Goal: Task Accomplishment & Management: Manage account settings

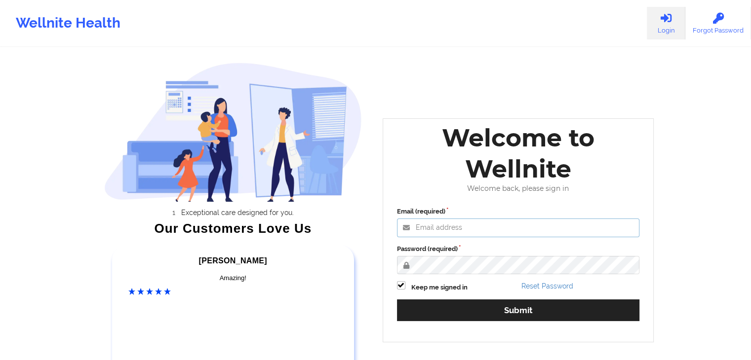
click at [479, 230] on input "Email (required)" at bounding box center [518, 228] width 243 height 19
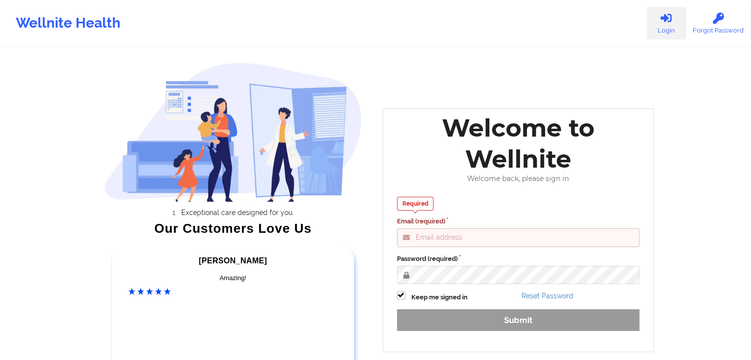
type input "[EMAIL_ADDRESS][DOMAIN_NAME]"
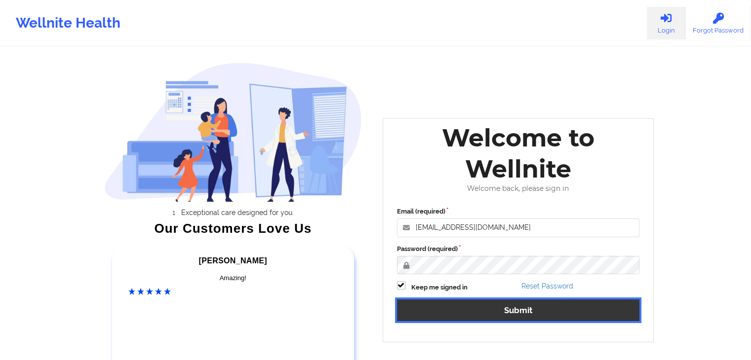
click at [533, 313] on button "Submit" at bounding box center [518, 310] width 243 height 21
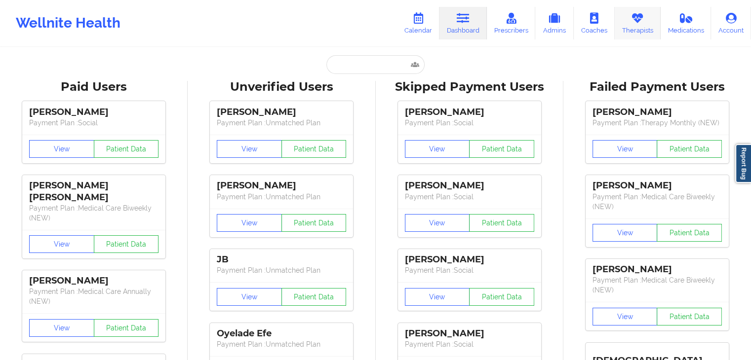
click at [646, 29] on link "Therapists" at bounding box center [638, 23] width 46 height 33
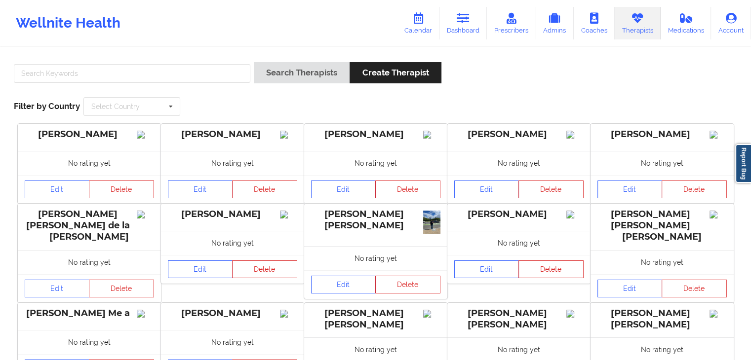
click at [180, 63] on div at bounding box center [131, 76] width 243 height 28
click at [182, 71] on input "text" at bounding box center [132, 73] width 236 height 19
paste input "[PERSON_NAME]"
type input "[PERSON_NAME]"
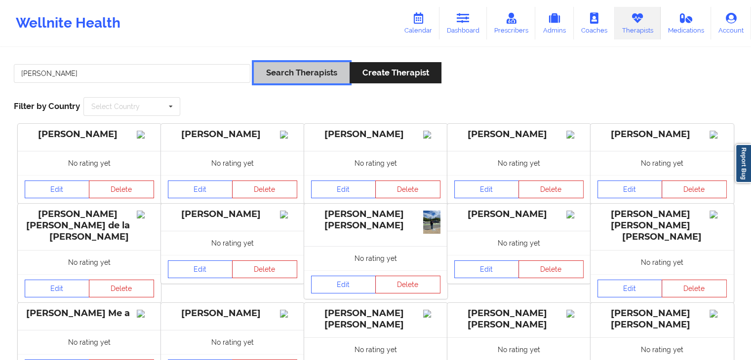
click at [316, 81] on button "Search Therapists" at bounding box center [302, 72] width 96 height 21
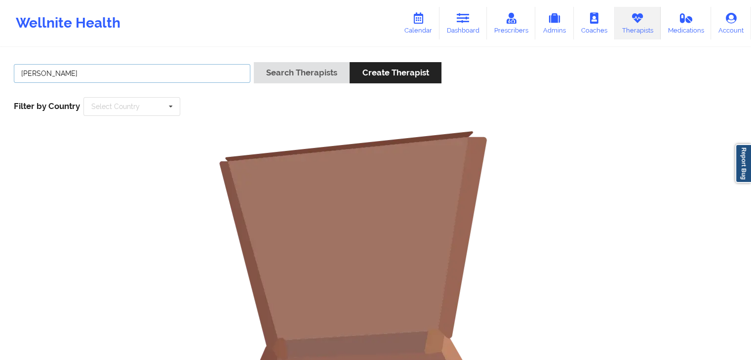
click at [186, 80] on input "[PERSON_NAME]" at bounding box center [132, 73] width 236 height 19
click at [183, 80] on input "[PERSON_NAME]" at bounding box center [132, 73] width 236 height 19
click at [517, 28] on link "Prescribers" at bounding box center [511, 23] width 49 height 33
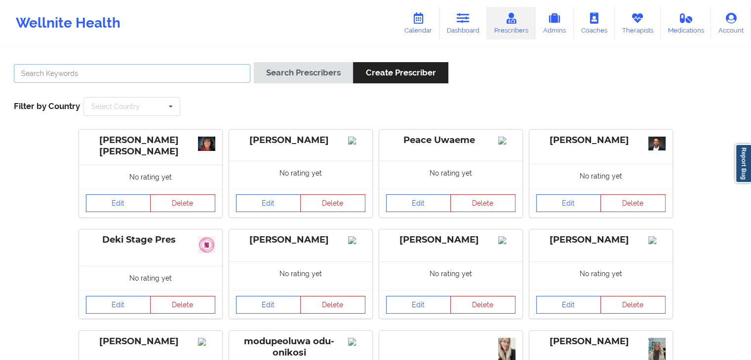
click at [190, 73] on input "text" at bounding box center [132, 73] width 236 height 19
paste input "[PERSON_NAME]"
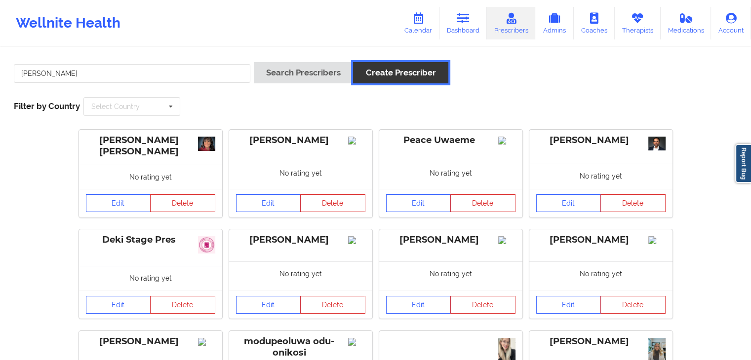
click at [367, 75] on button "Create Prescriber" at bounding box center [400, 72] width 95 height 21
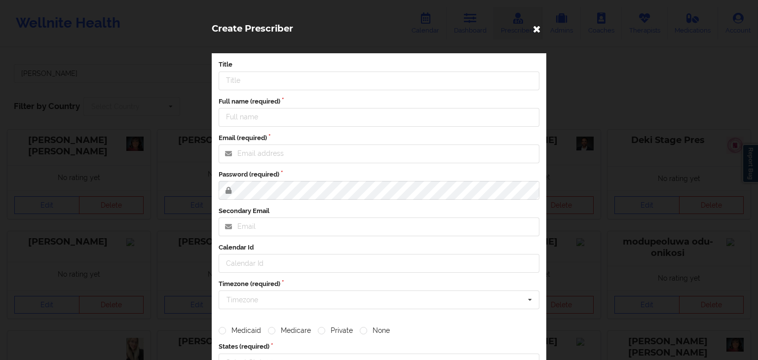
click at [536, 26] on icon at bounding box center [537, 29] width 16 height 16
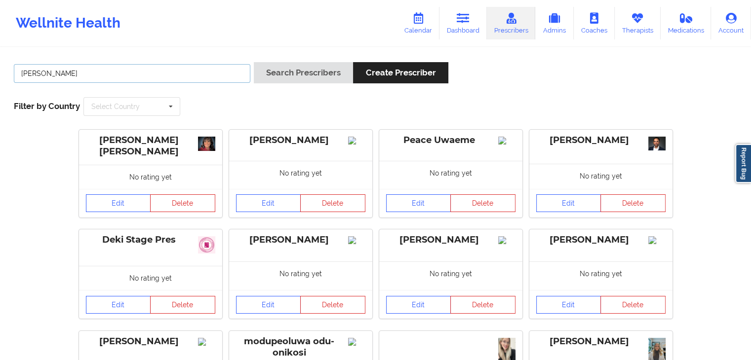
click at [229, 75] on input "[PERSON_NAME]" at bounding box center [132, 73] width 236 height 19
paste input "[PERSON_NAME]"
paste input "text"
type input "[PERSON_NAME]"
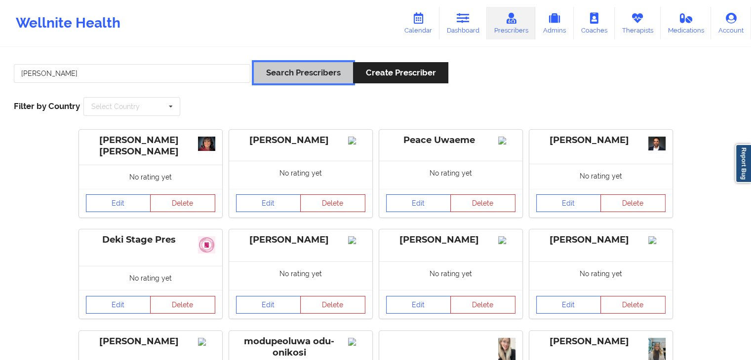
click at [295, 79] on button "Search Prescribers" at bounding box center [303, 72] width 99 height 21
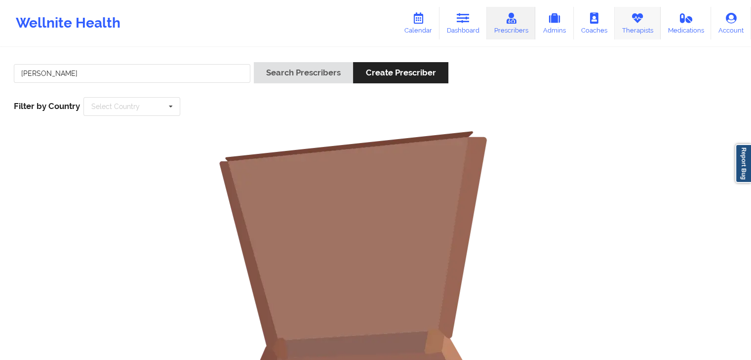
click at [651, 23] on link "Therapists" at bounding box center [638, 23] width 46 height 33
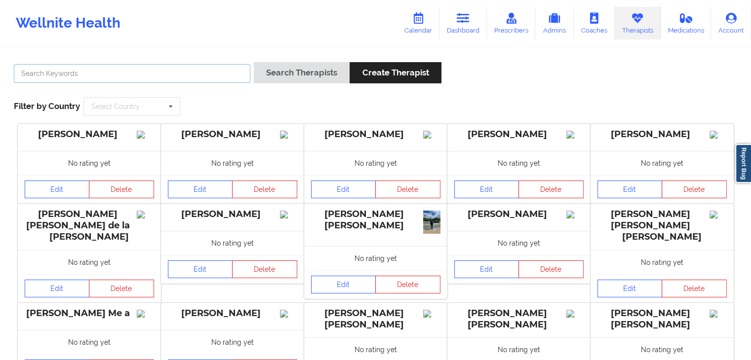
click at [232, 75] on input "text" at bounding box center [132, 73] width 236 height 19
paste input "[PERSON_NAME]"
type input "[PERSON_NAME]"
click at [254, 62] on button "Search Therapists" at bounding box center [302, 72] width 96 height 21
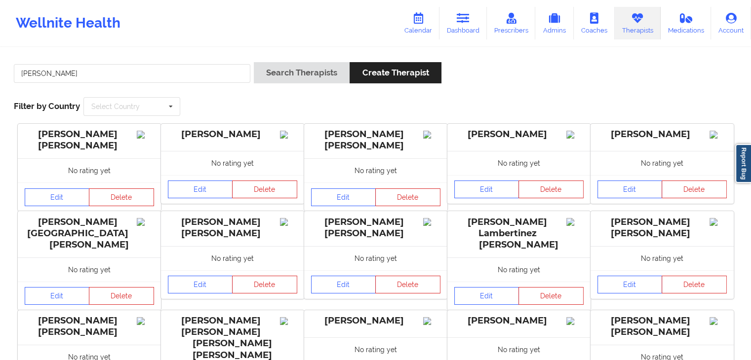
scroll to position [196, 0]
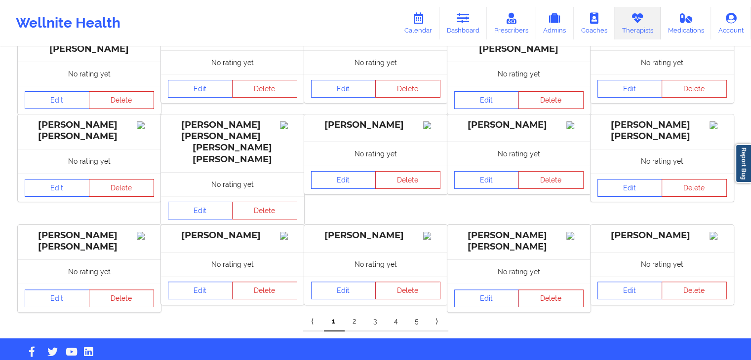
click at [354, 312] on link "2" at bounding box center [355, 322] width 21 height 20
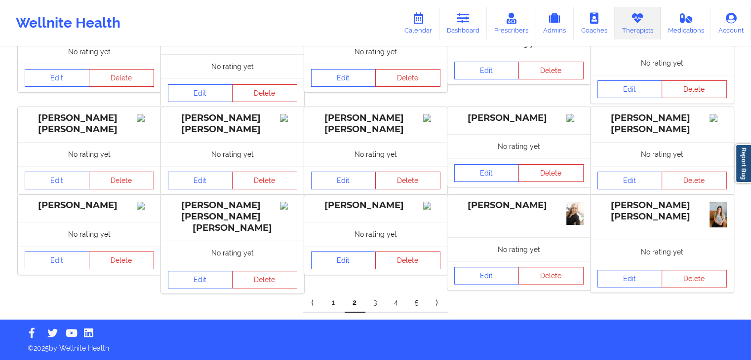
scroll to position [209, 0]
click at [375, 302] on link "3" at bounding box center [375, 303] width 21 height 20
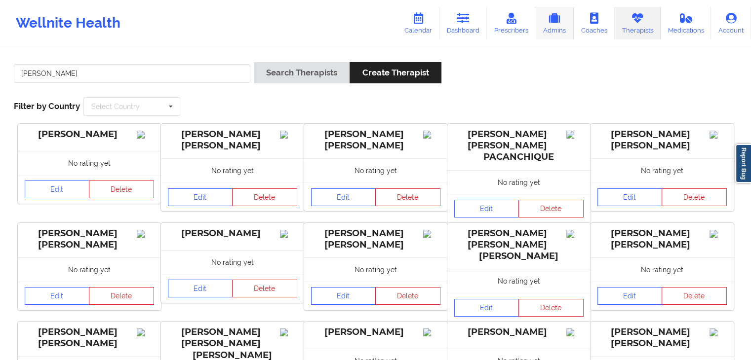
scroll to position [202, 0]
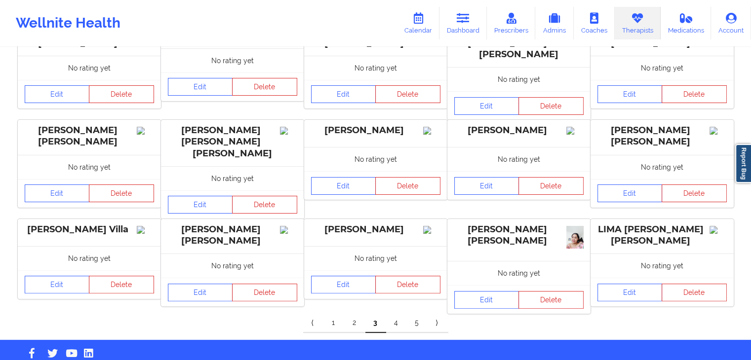
click at [396, 314] on link "4" at bounding box center [396, 324] width 21 height 20
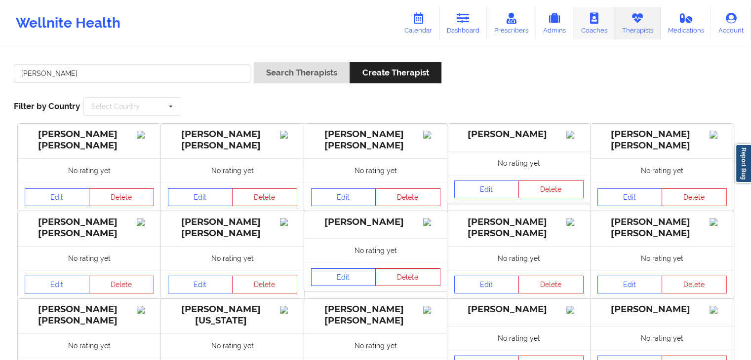
scroll to position [187, 0]
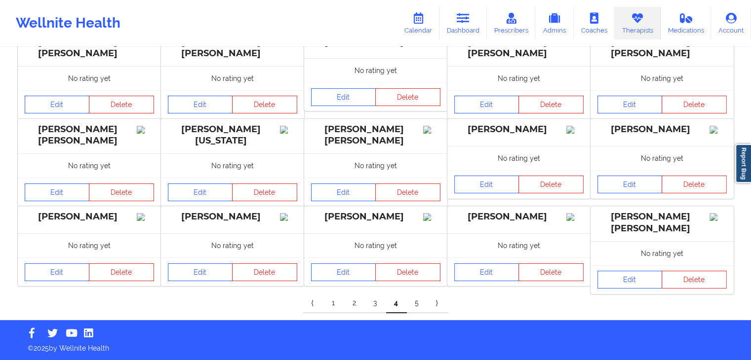
click at [420, 308] on link "5" at bounding box center [417, 304] width 21 height 20
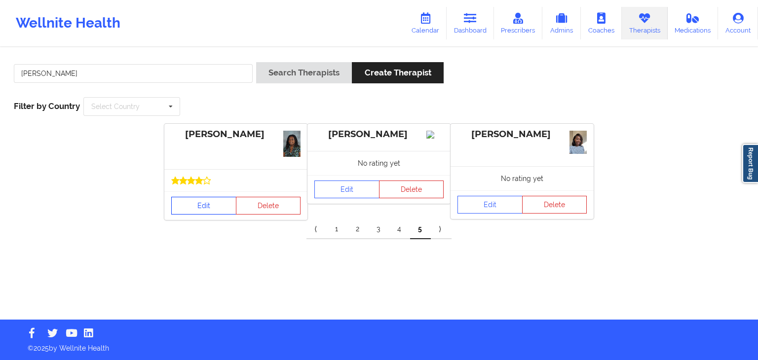
click at [213, 206] on link "Edit" at bounding box center [203, 206] width 65 height 18
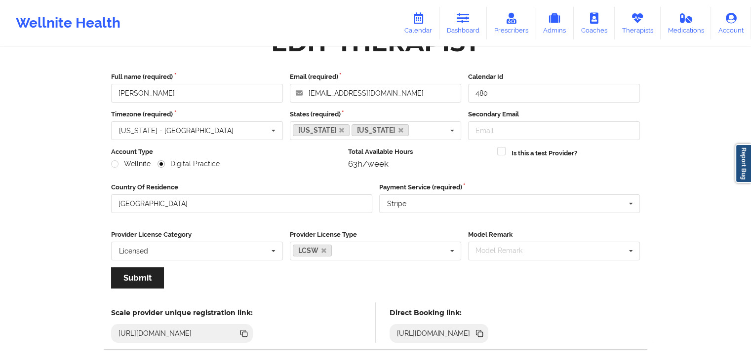
scroll to position [82, 0]
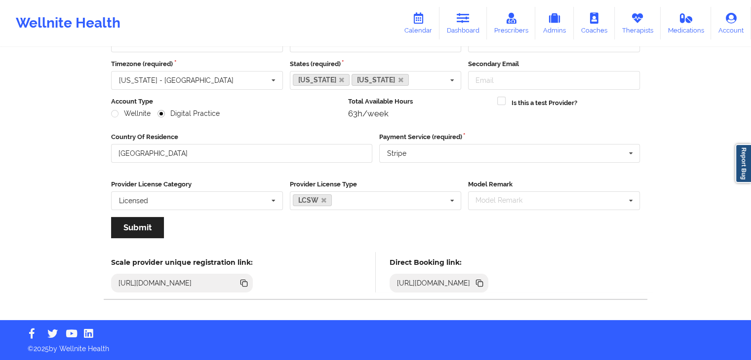
click at [489, 283] on div "[URL][DOMAIN_NAME]" at bounding box center [439, 283] width 99 height 19
click at [483, 285] on icon at bounding box center [480, 284] width 5 height 5
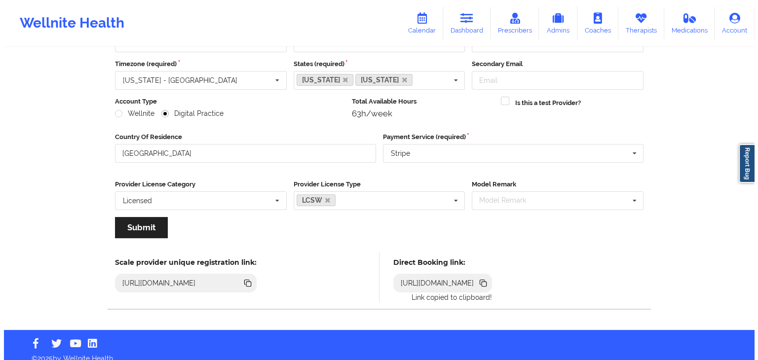
scroll to position [0, 0]
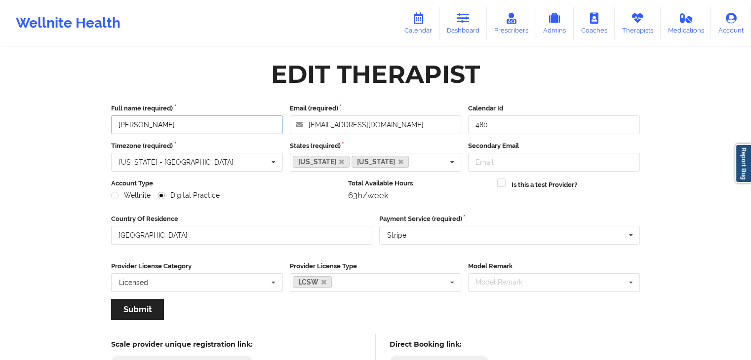
click at [209, 127] on input "[PERSON_NAME]" at bounding box center [197, 125] width 172 height 19
click at [470, 22] on icon at bounding box center [463, 18] width 13 height 11
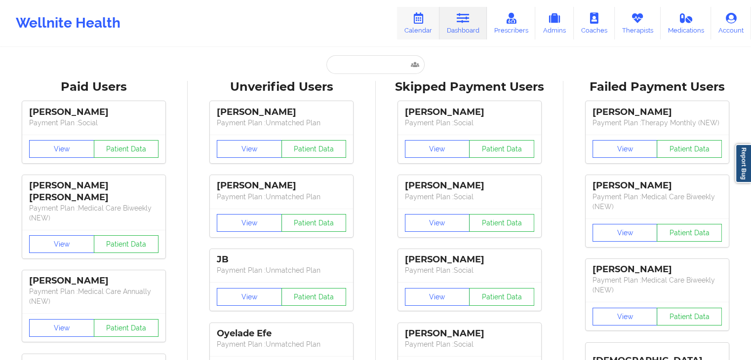
click at [434, 28] on link "Calendar" at bounding box center [418, 23] width 42 height 33
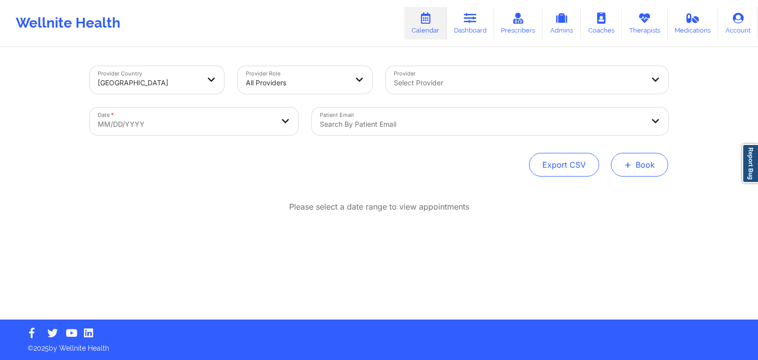
click at [615, 162] on button "+ Book" at bounding box center [639, 165] width 57 height 24
click at [607, 190] on button "Therapy Session" at bounding box center [624, 196] width 76 height 16
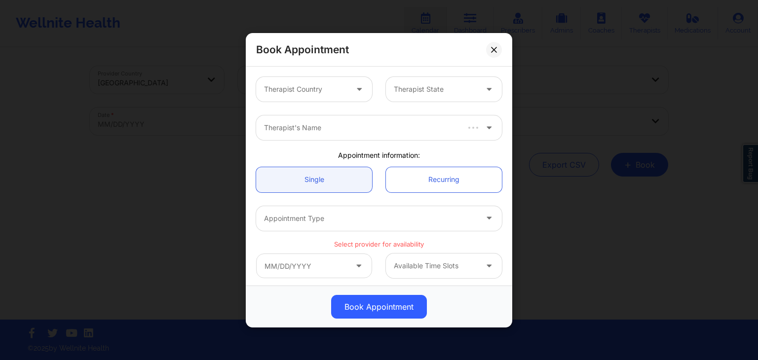
click at [345, 72] on div "Therapist Country Therapist State" at bounding box center [379, 89] width 260 height 39
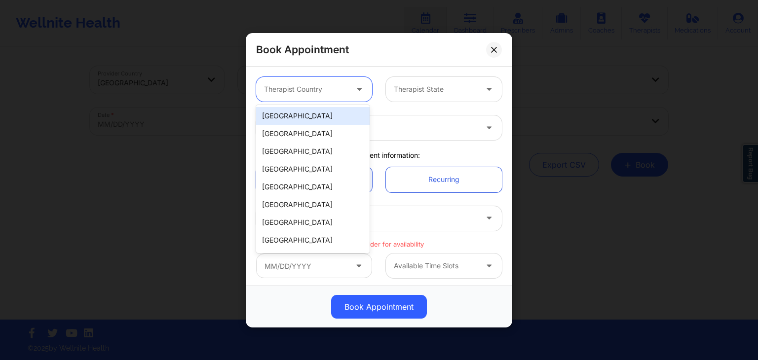
click at [334, 81] on div "Therapist Country" at bounding box center [302, 89] width 92 height 25
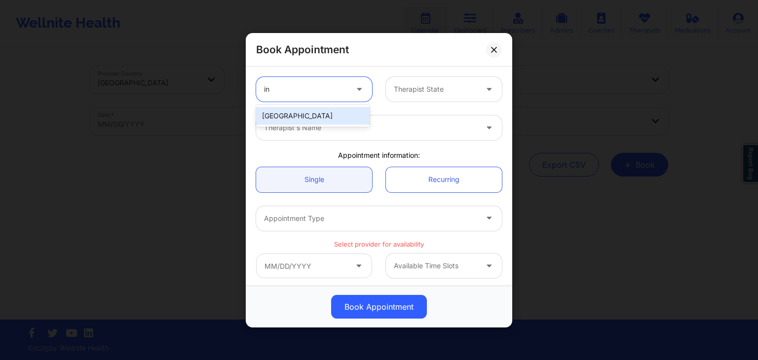
type input "i"
type input "un"
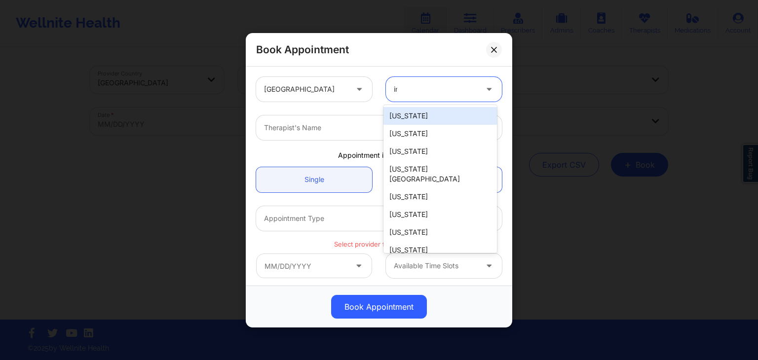
type input "indi"
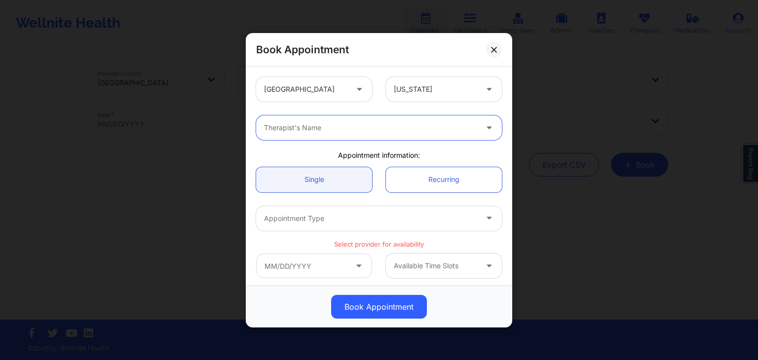
paste input "[PERSON_NAME]"
type input "[PERSON_NAME]"
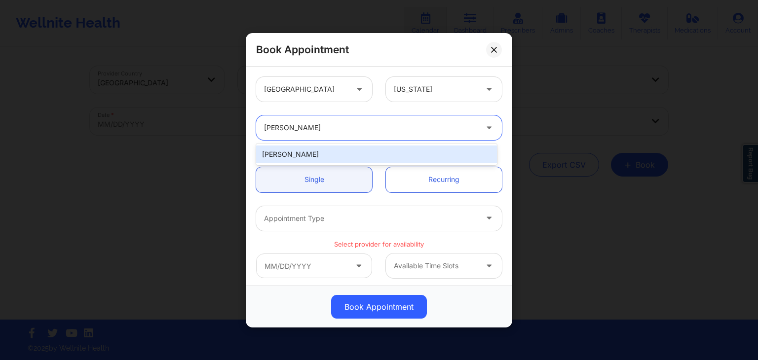
click at [357, 146] on div "[PERSON_NAME]" at bounding box center [376, 155] width 241 height 18
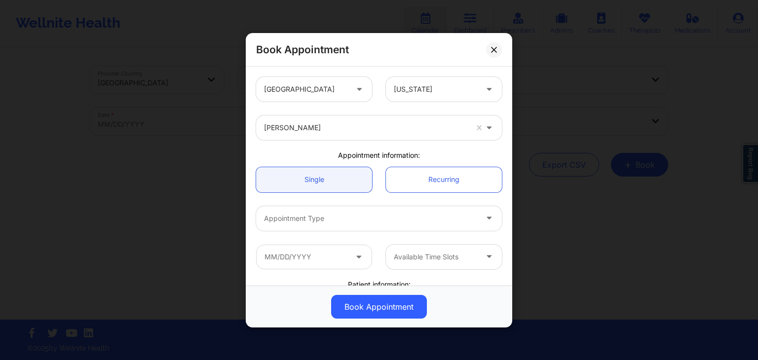
click at [329, 231] on div "Appointment Type" at bounding box center [379, 218] width 260 height 39
click at [340, 228] on div "Appointment Type" at bounding box center [367, 218] width 222 height 25
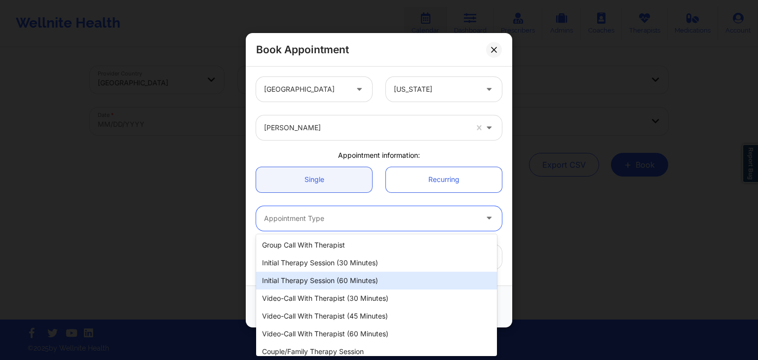
click at [328, 274] on div "Initial Therapy Session (60 minutes)" at bounding box center [376, 281] width 241 height 18
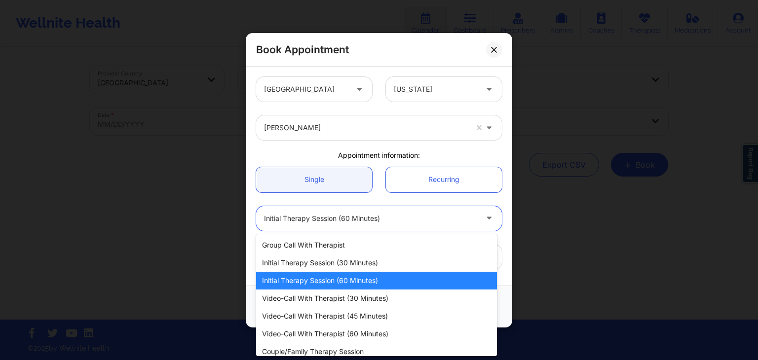
click at [352, 228] on div "Initial Therapy Session (60 minutes)" at bounding box center [370, 218] width 213 height 25
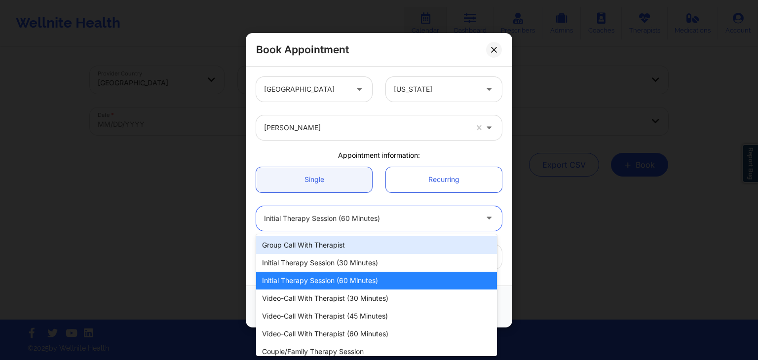
click at [375, 224] on div "Initial Therapy Session (60 minutes)" at bounding box center [370, 218] width 213 height 25
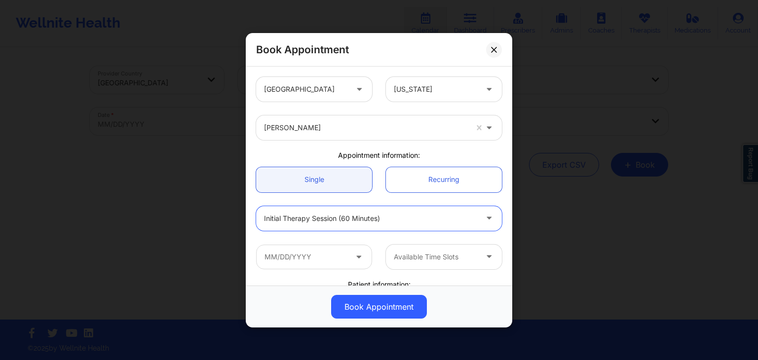
click at [375, 224] on div "Initial Therapy Session (60 minutes)" at bounding box center [370, 218] width 213 height 25
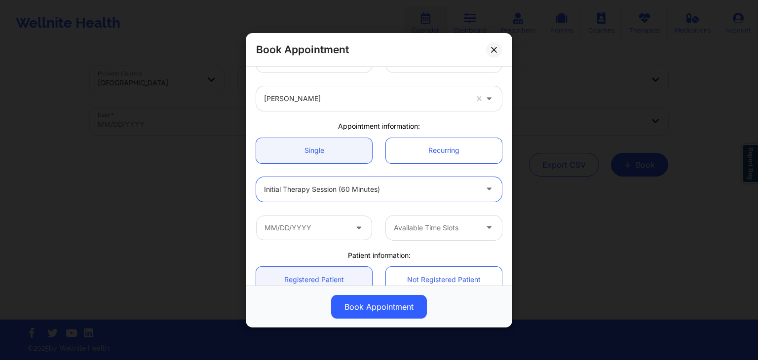
click at [361, 210] on div "Available Time Slots" at bounding box center [379, 227] width 260 height 39
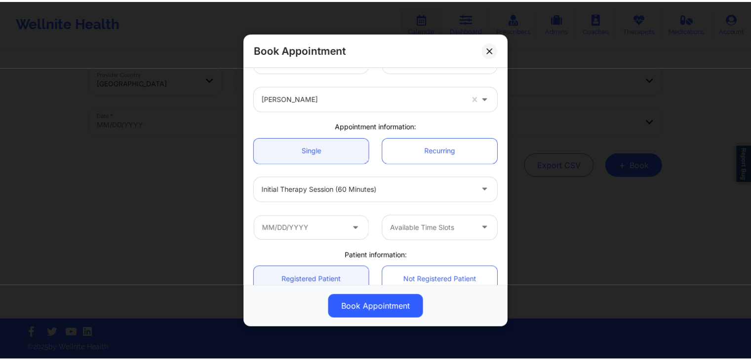
scroll to position [59, 0]
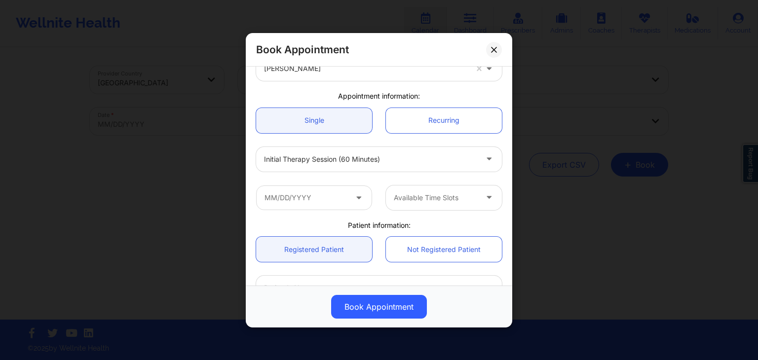
click at [355, 202] on span at bounding box center [360, 198] width 12 height 12
click at [340, 201] on input "text" at bounding box center [314, 197] width 116 height 25
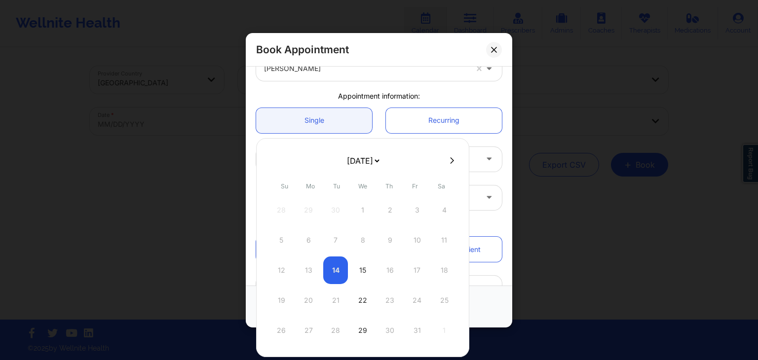
click at [392, 274] on div "12 13 14 15 16 17 18" at bounding box center [363, 271] width 188 height 28
click at [354, 271] on div "15" at bounding box center [363, 271] width 25 height 28
type input "[DATE]"
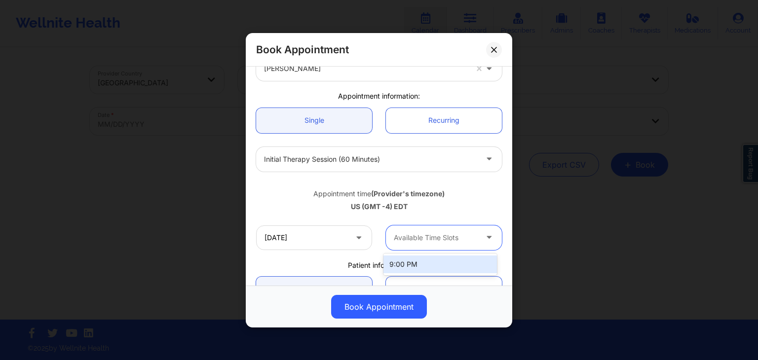
click at [432, 234] on div at bounding box center [435, 238] width 83 height 12
click at [334, 250] on div "[DATE] Available Time Slots" at bounding box center [379, 237] width 260 height 39
click at [326, 235] on input "[DATE]" at bounding box center [314, 237] width 116 height 25
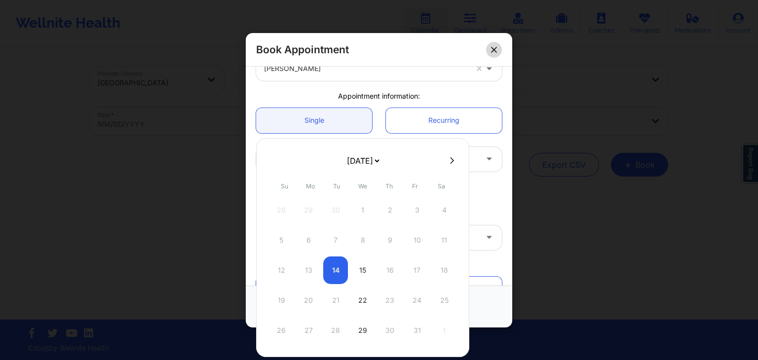
click at [496, 51] on icon at bounding box center [494, 49] width 6 height 6
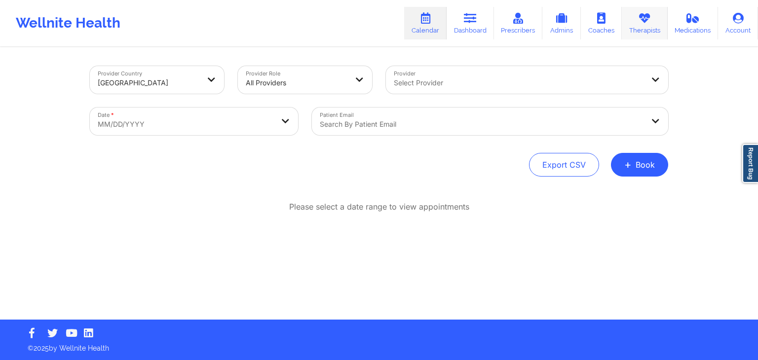
click at [650, 25] on link "Therapists" at bounding box center [645, 23] width 46 height 33
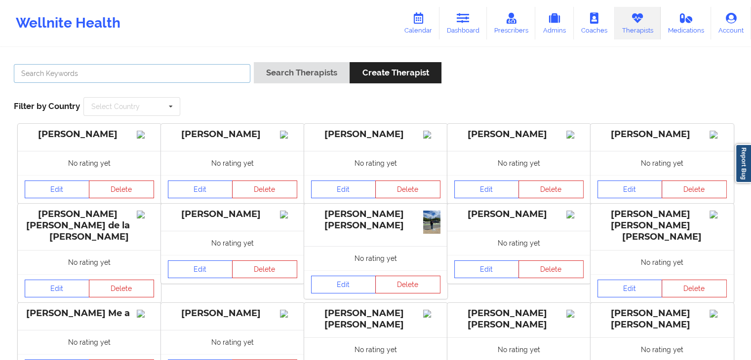
click at [227, 74] on input "text" at bounding box center [132, 73] width 236 height 19
paste input "Hi [PERSON_NAME]! Thank you for speaking with me As per your preference I have …"
type input "Hi [PERSON_NAME]! Thank you for speaking with me As per your preference I have …"
paste input "[PERSON_NAME]"
type input "[PERSON_NAME]"
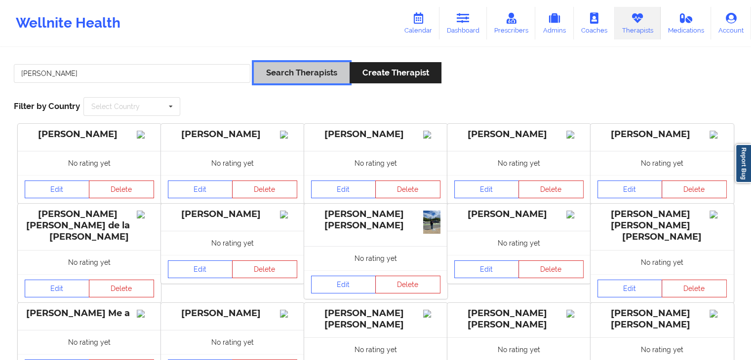
click at [328, 79] on button "Search Therapists" at bounding box center [302, 72] width 96 height 21
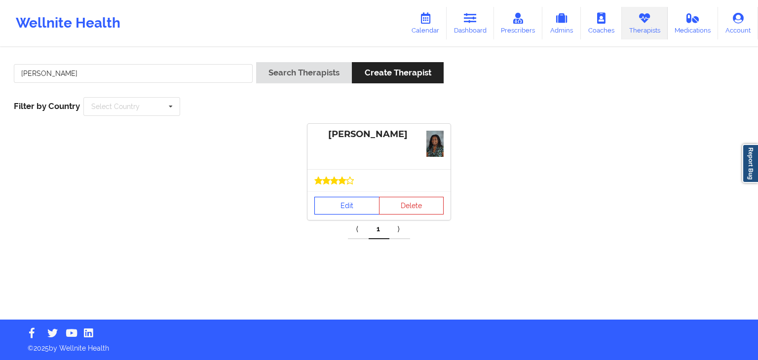
click at [337, 205] on link "Edit" at bounding box center [346, 206] width 65 height 18
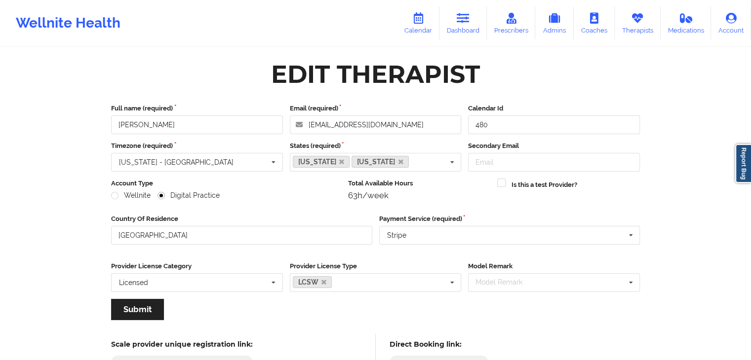
scroll to position [82, 0]
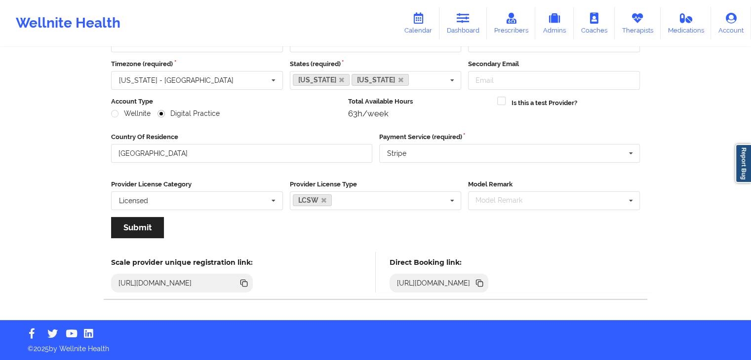
click at [485, 285] on icon at bounding box center [479, 283] width 11 height 11
click at [727, 20] on icon at bounding box center [731, 18] width 13 height 11
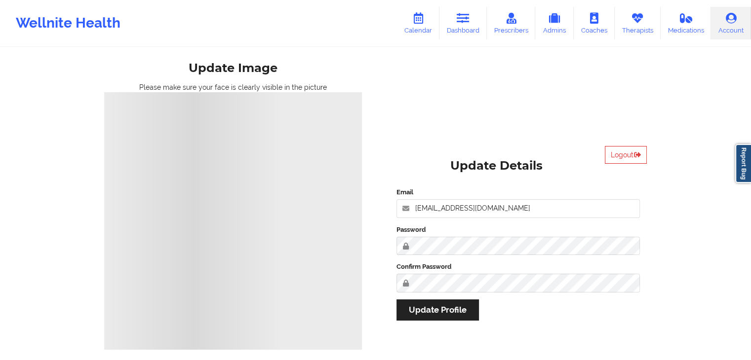
click at [314, 26] on div "Wellnite Health Calendar Dashboard Prescribers Admins Coaches Therapists Medica…" at bounding box center [375, 22] width 751 height 39
